Goal: Task Accomplishment & Management: Use online tool/utility

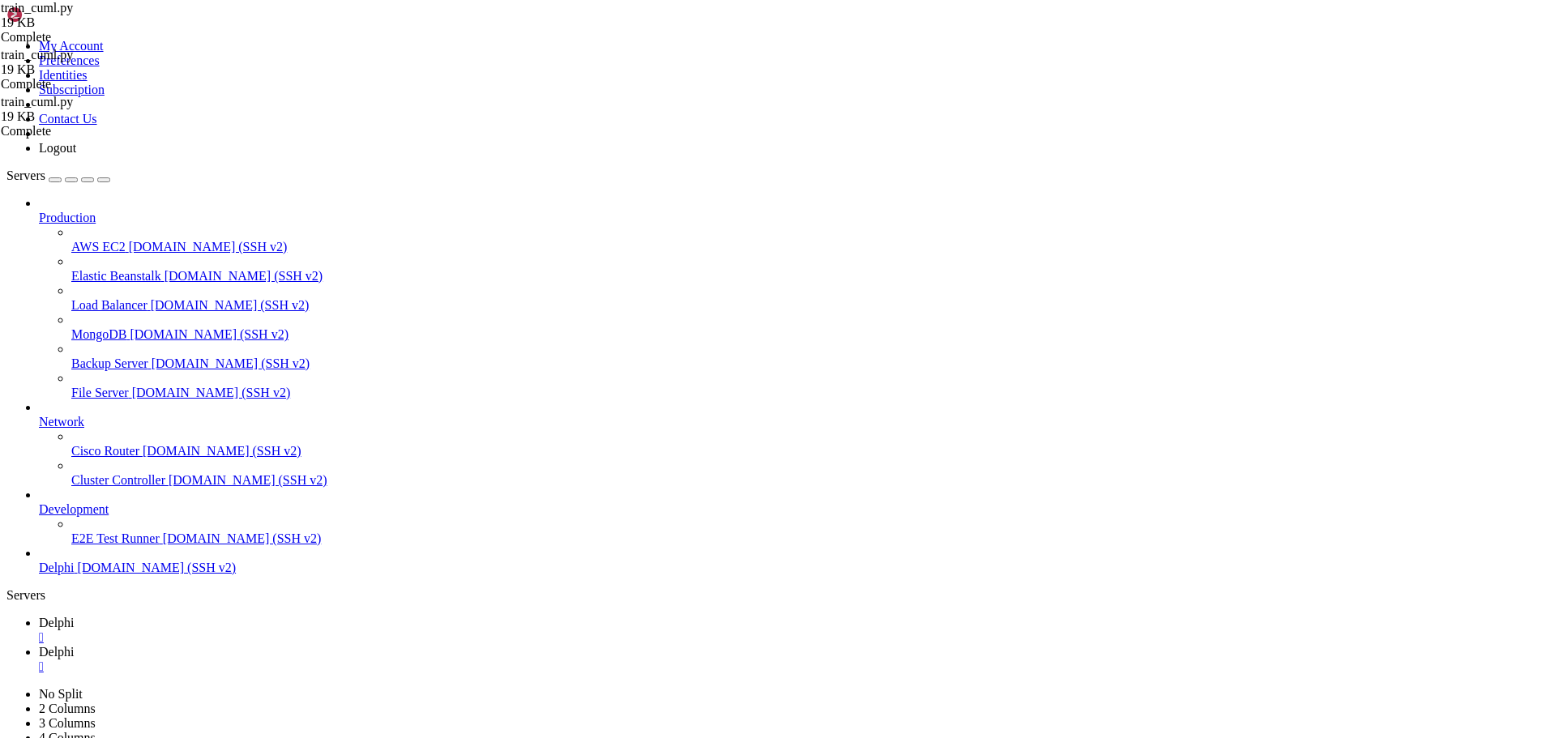
click at [75, 645] on span "Delphi" at bounding box center [57, 652] width 36 height 14
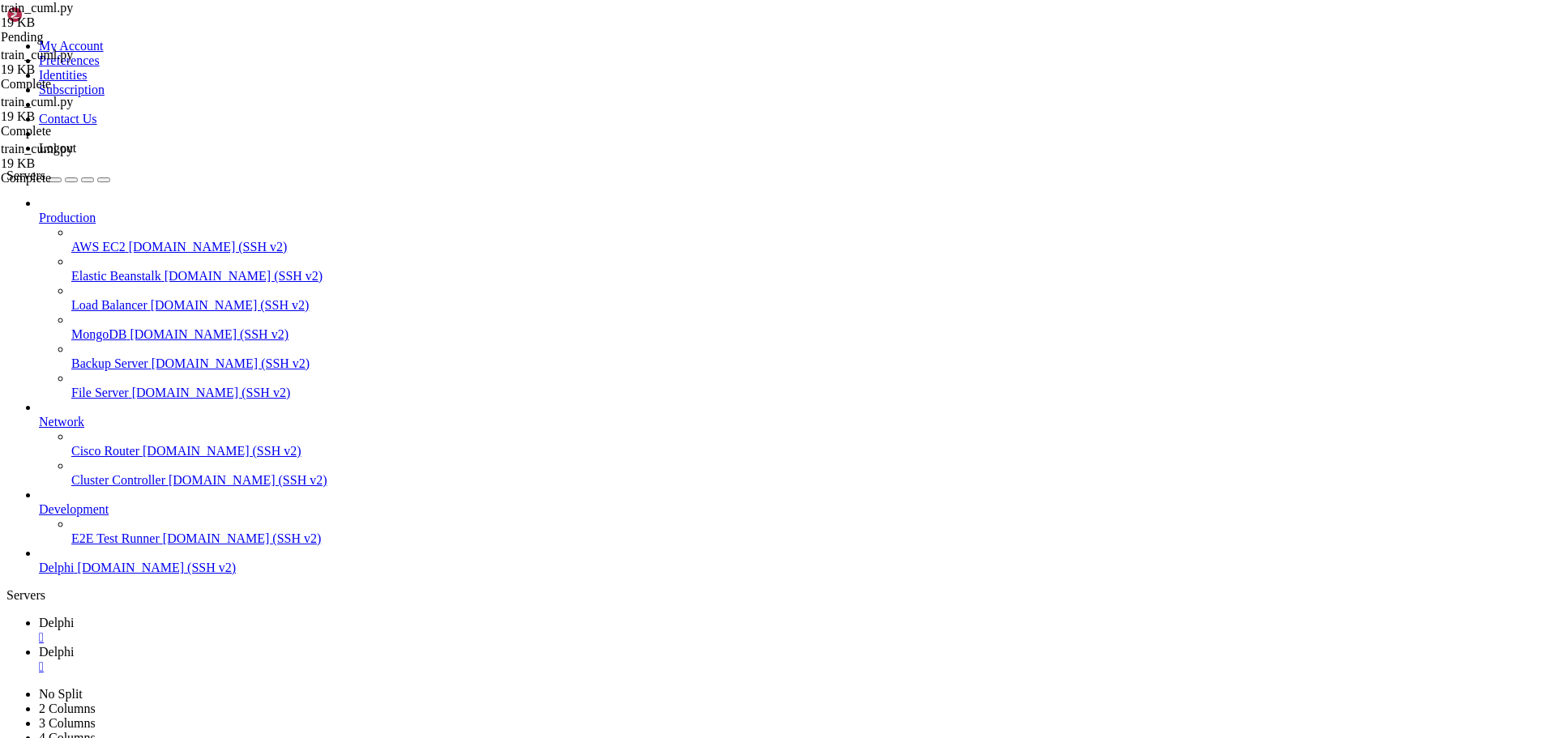
type textarea "main(pattern_length=args.pattern_length, offset=args.offset, balance_strategy=a…"
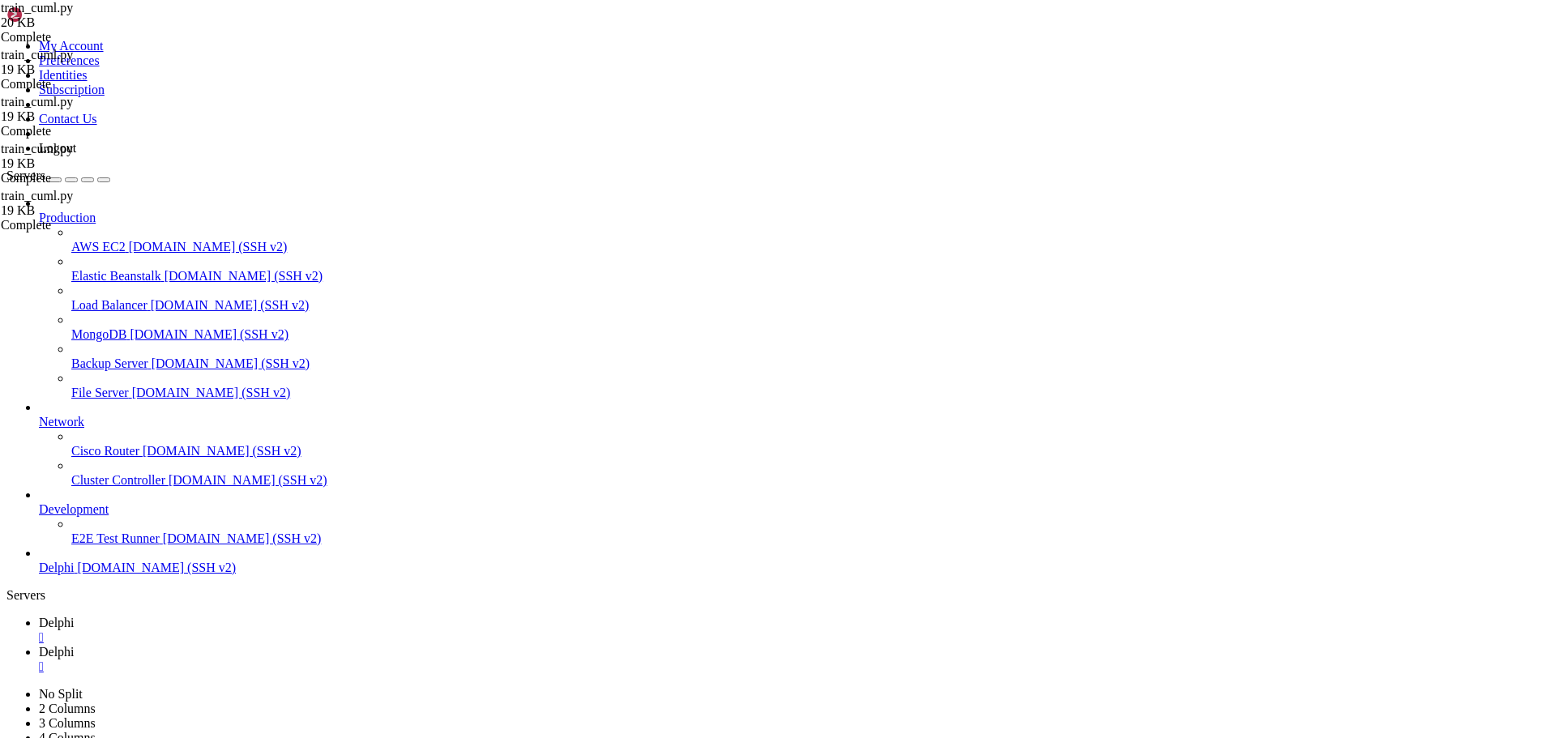
scroll to position [0, 0]
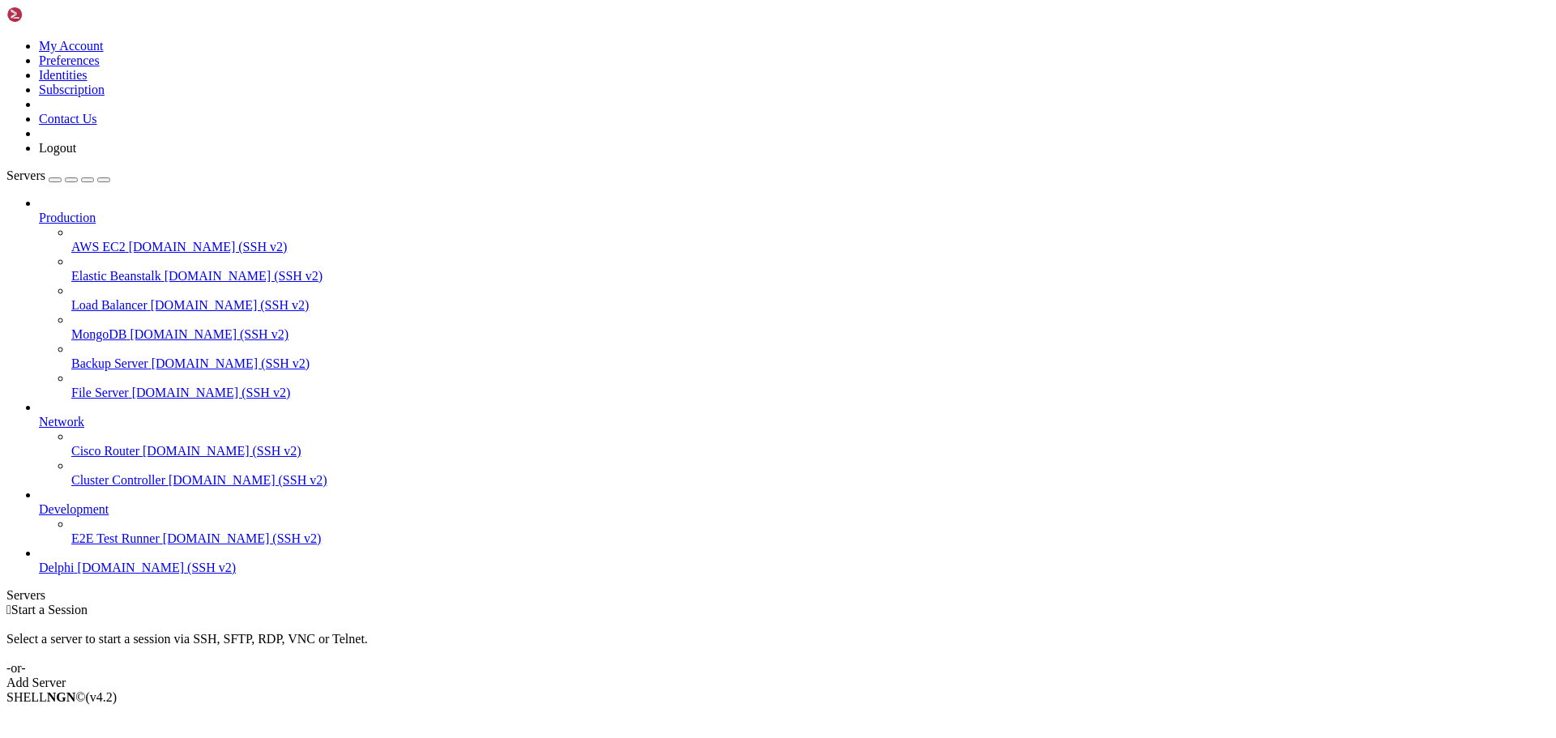
click at [75, 575] on span "Delphi" at bounding box center [57, 568] width 36 height 14
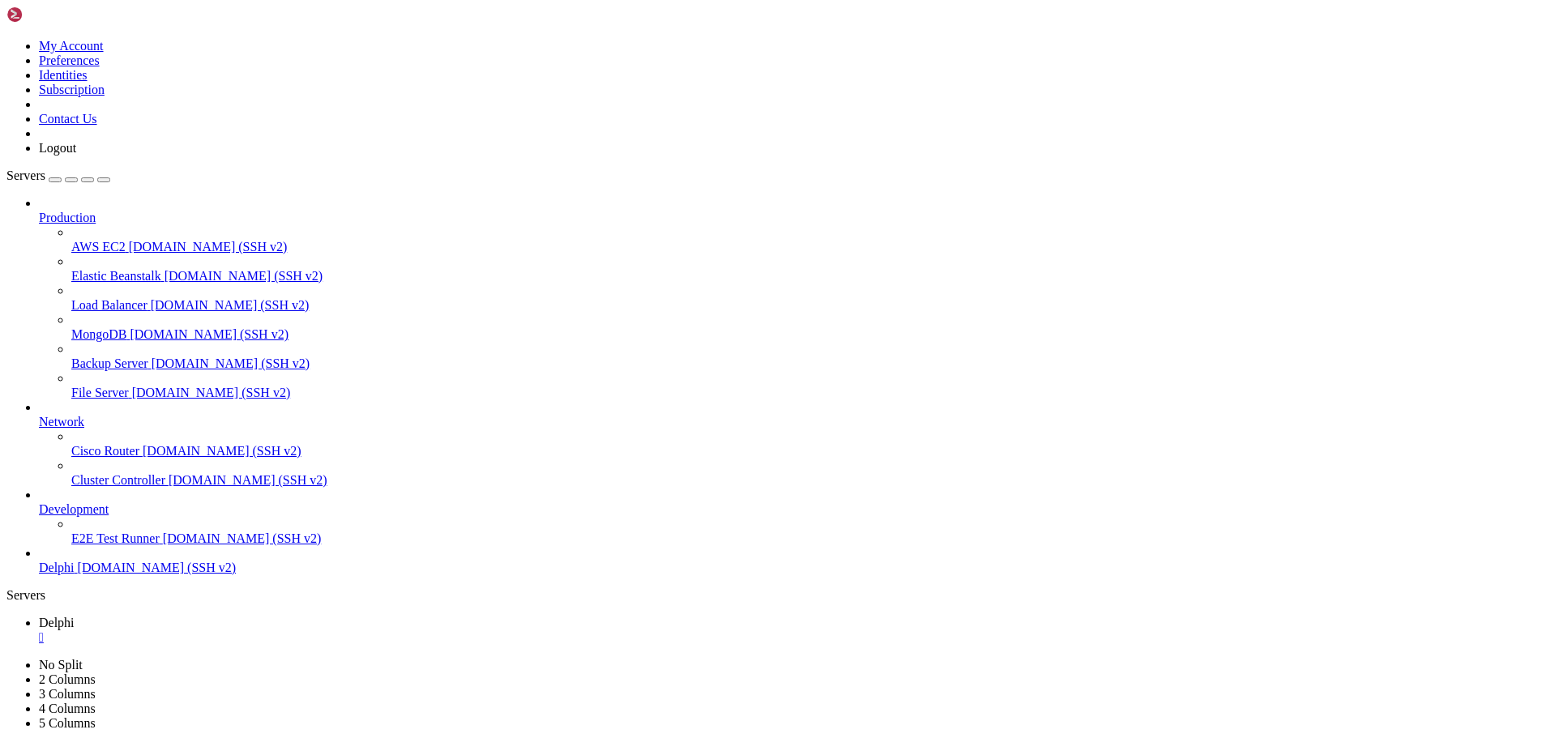
type input "/home/bias76/delphi"
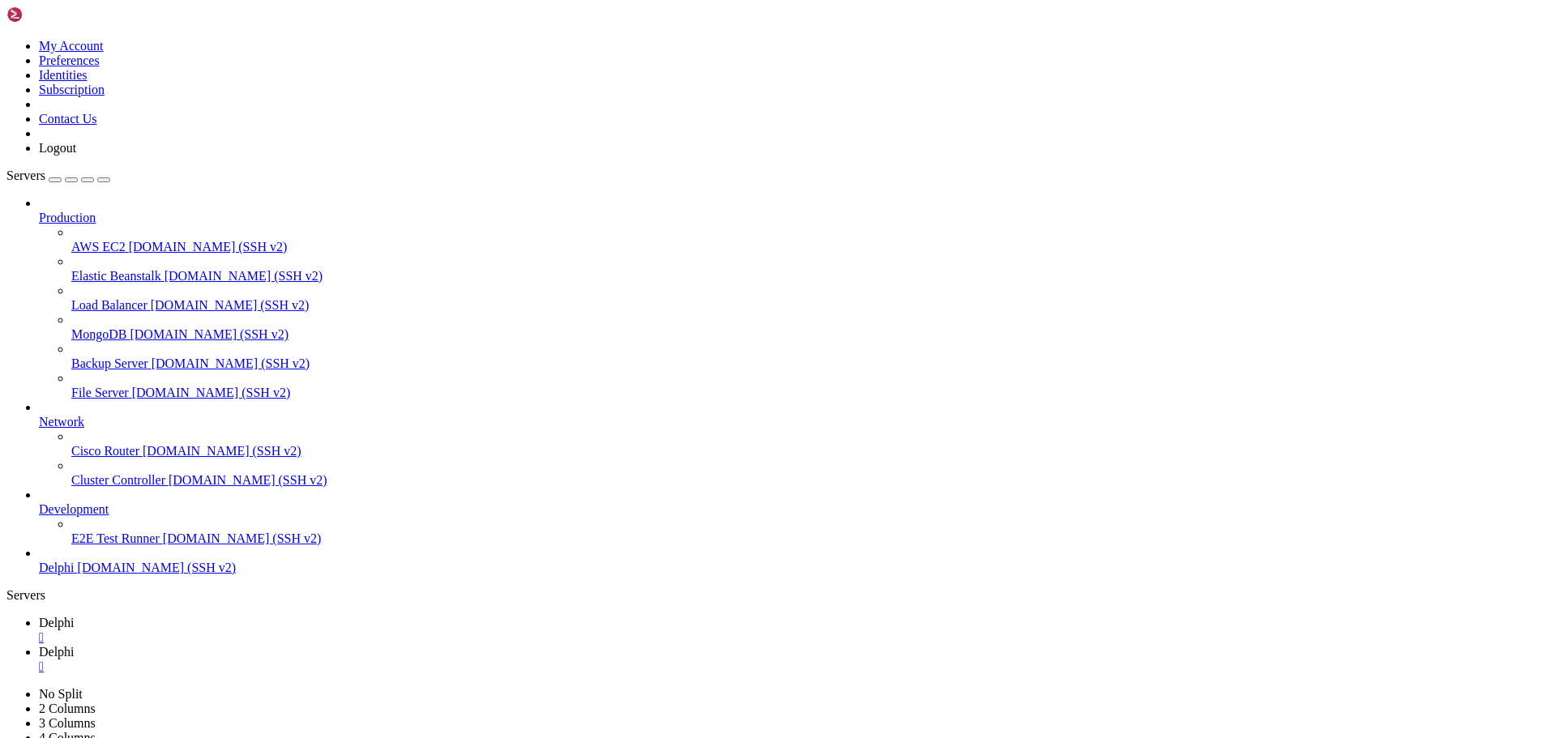
scroll to position [1758, 0]
type textarea "main(pattern_length=args.pattern_length, offset=args.offset, balance_strategy=a…"
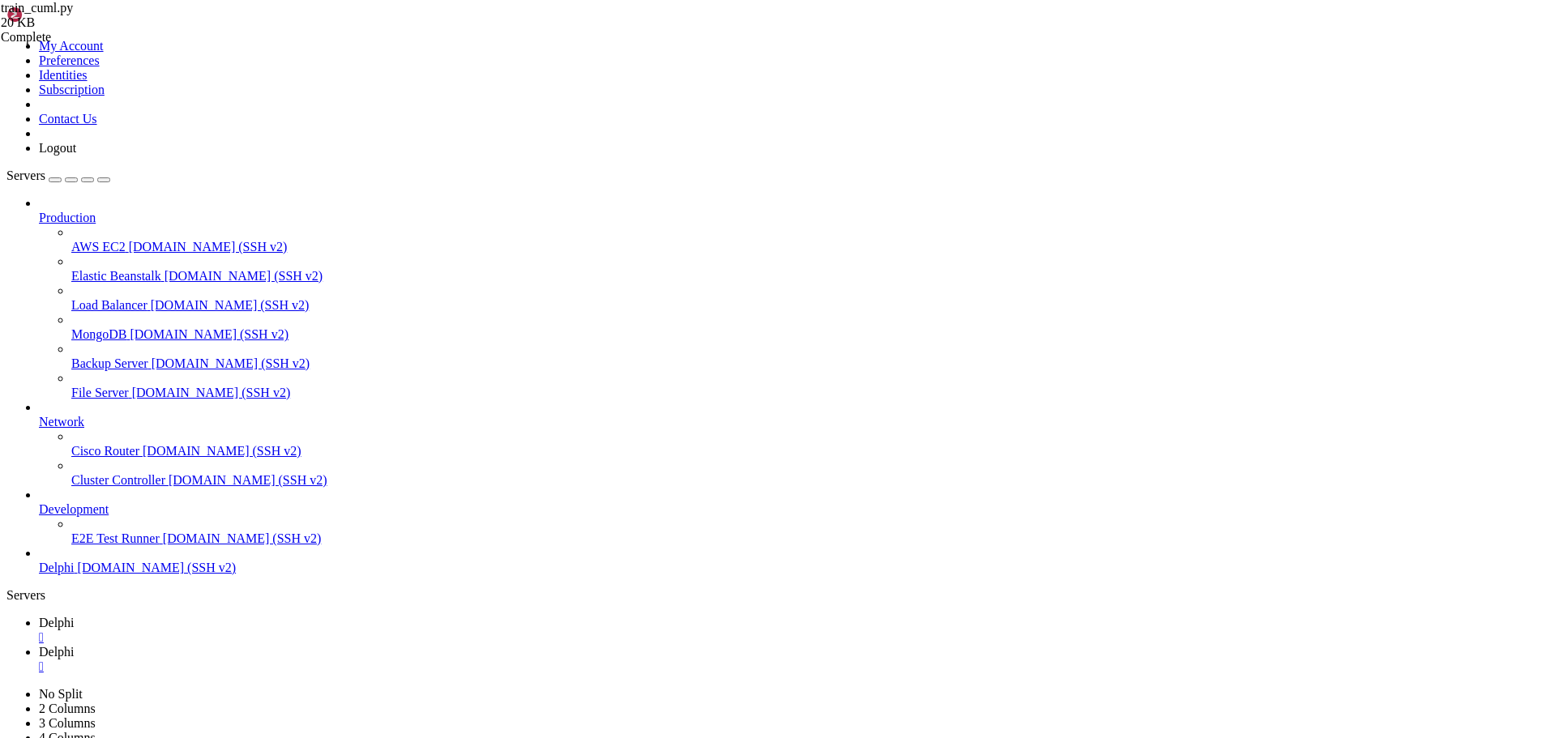
scroll to position [3471, 0]
